Goal: Navigation & Orientation: Find specific page/section

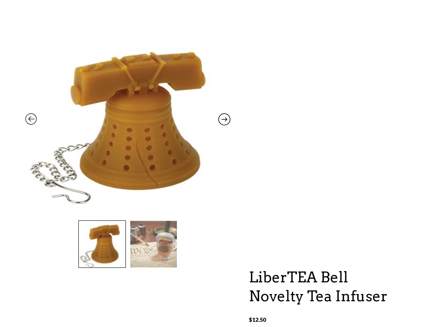
scroll to position [74, 0]
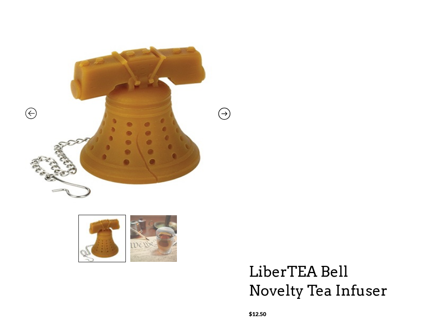
click at [171, 245] on img at bounding box center [153, 238] width 47 height 47
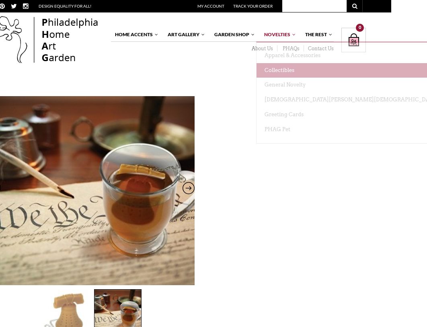
scroll to position [0, 49]
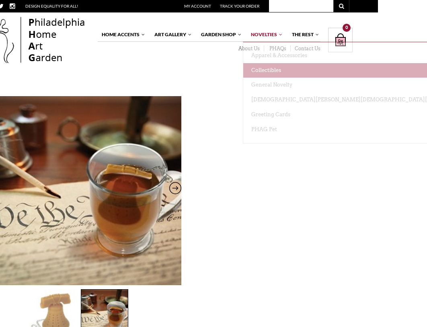
click at [273, 70] on link "Collectibles" at bounding box center [368, 70] width 250 height 15
